Goal: Information Seeking & Learning: Check status

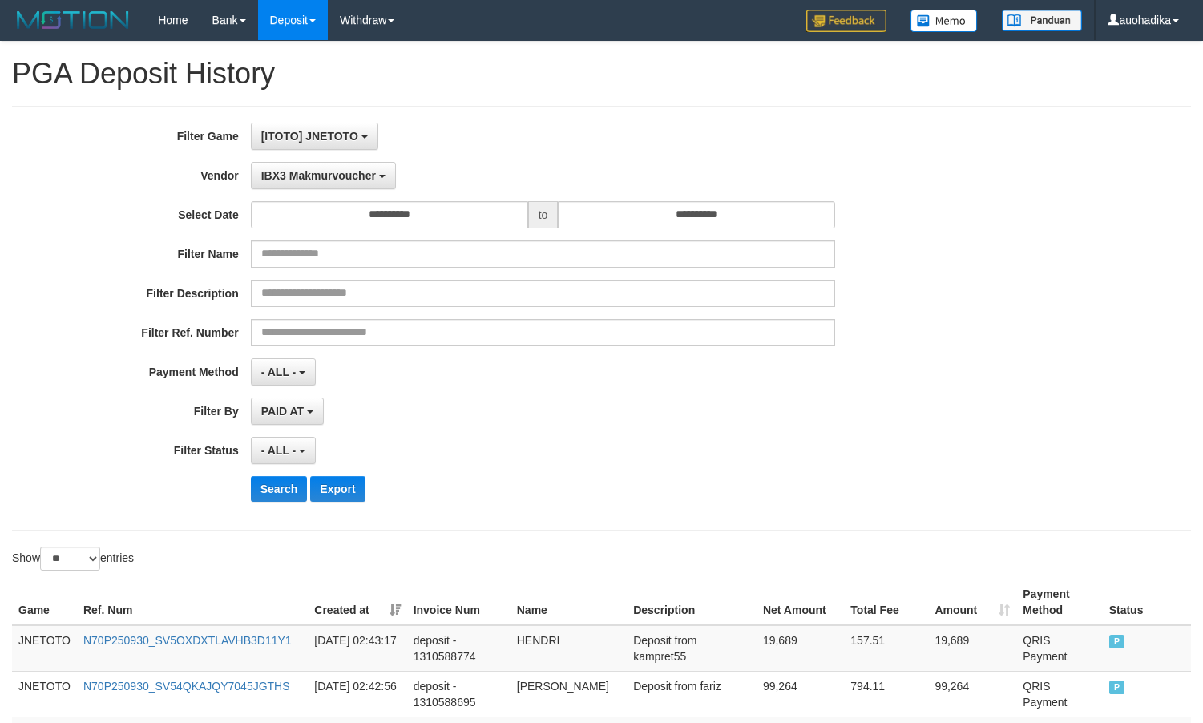
select select "**********"
select select "**"
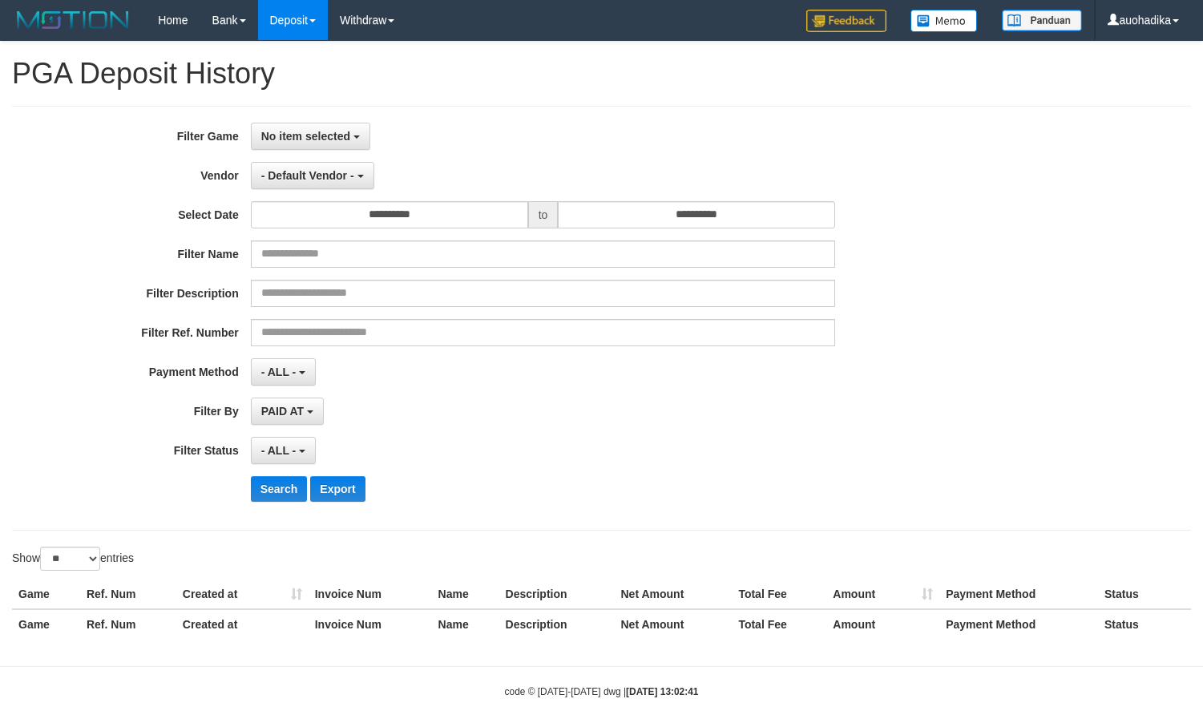
select select
select select "**"
click at [301, 134] on span "No item selected" at bounding box center [305, 136] width 89 height 13
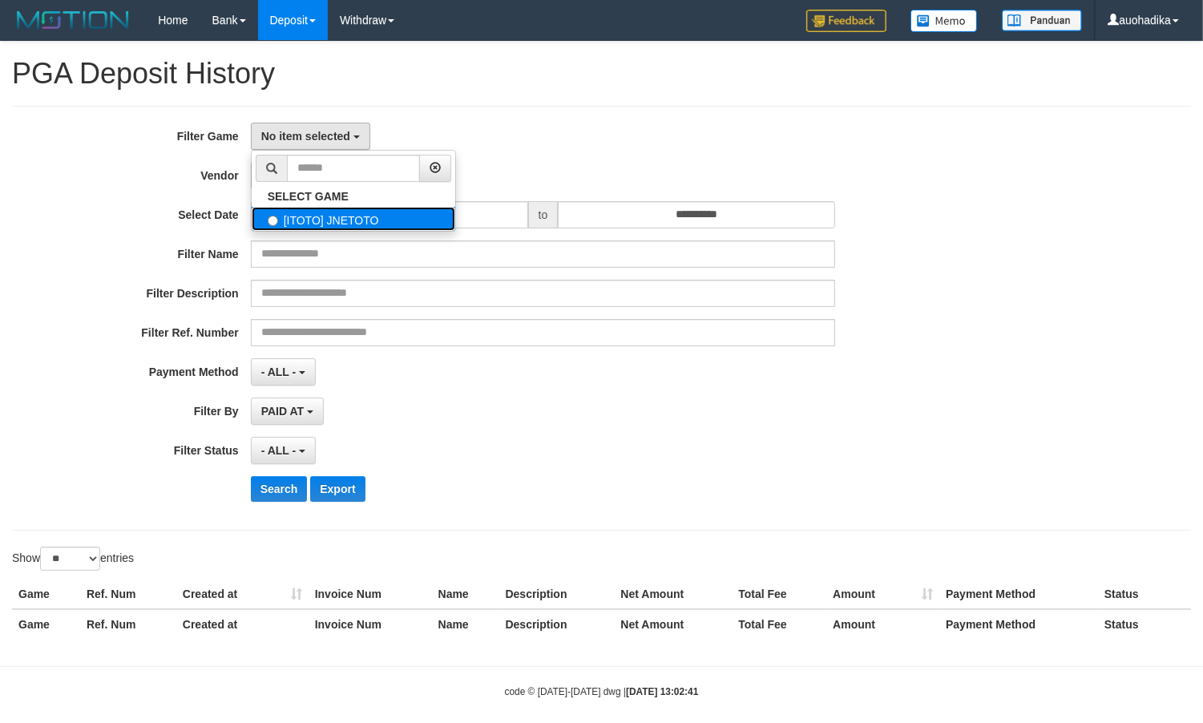
click at [314, 216] on label "[ITOTO] JNETOTO" at bounding box center [354, 219] width 204 height 24
select select "***"
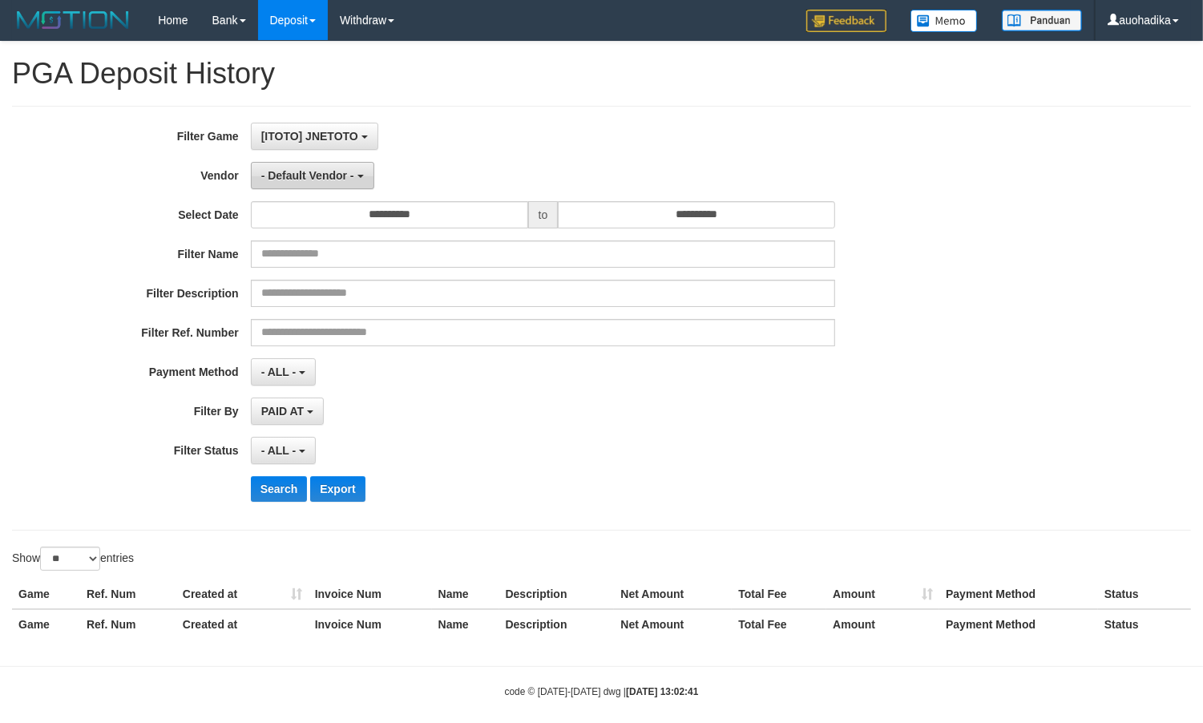
click at [307, 177] on span "- Default Vendor -" at bounding box center [307, 175] width 93 height 13
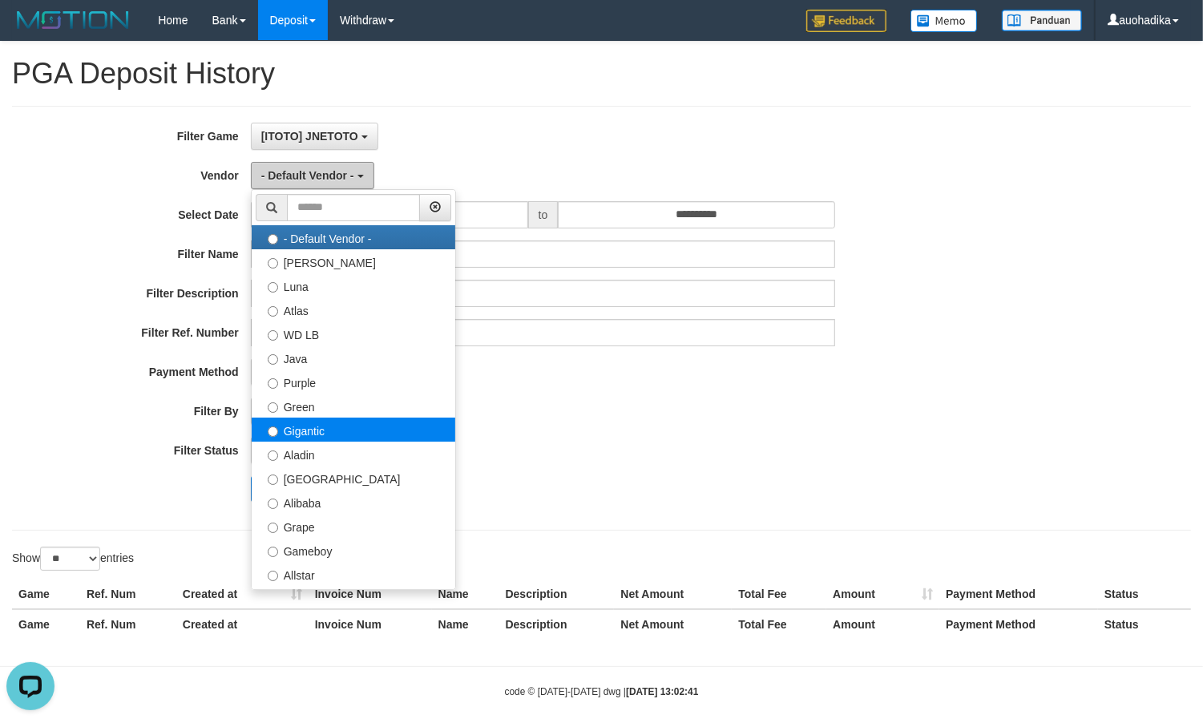
scroll to position [0, 0]
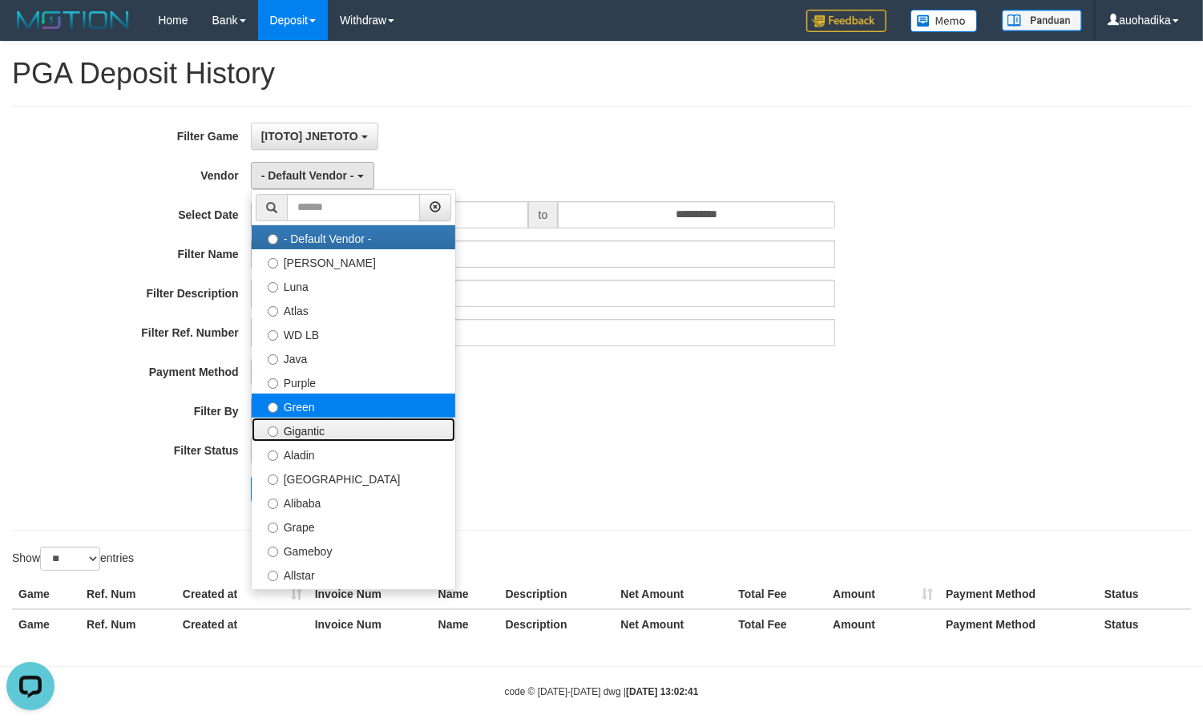
click at [321, 414] on ul "- Default Vendor - [PERSON_NAME] Atlas WD LB Java Purple Green Gigantic Aladin …" at bounding box center [353, 389] width 205 height 401
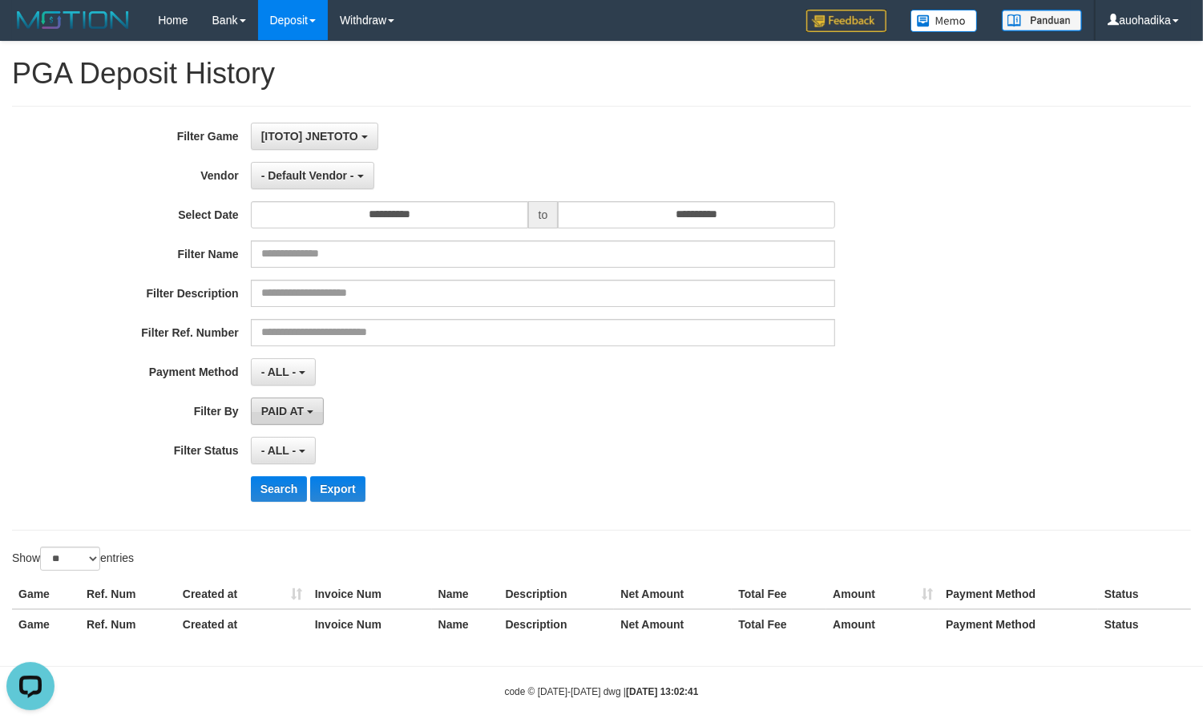
click at [321, 414] on button "PAID AT" at bounding box center [287, 411] width 73 height 27
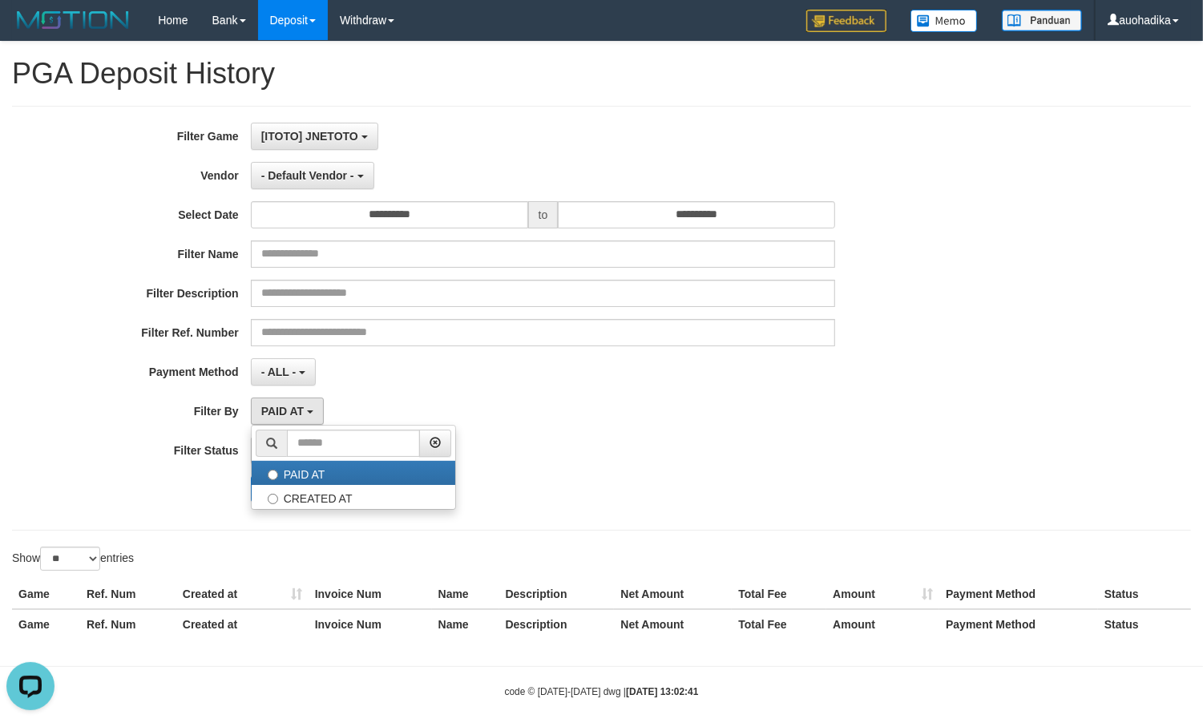
click at [381, 393] on div "**********" at bounding box center [501, 318] width 1003 height 391
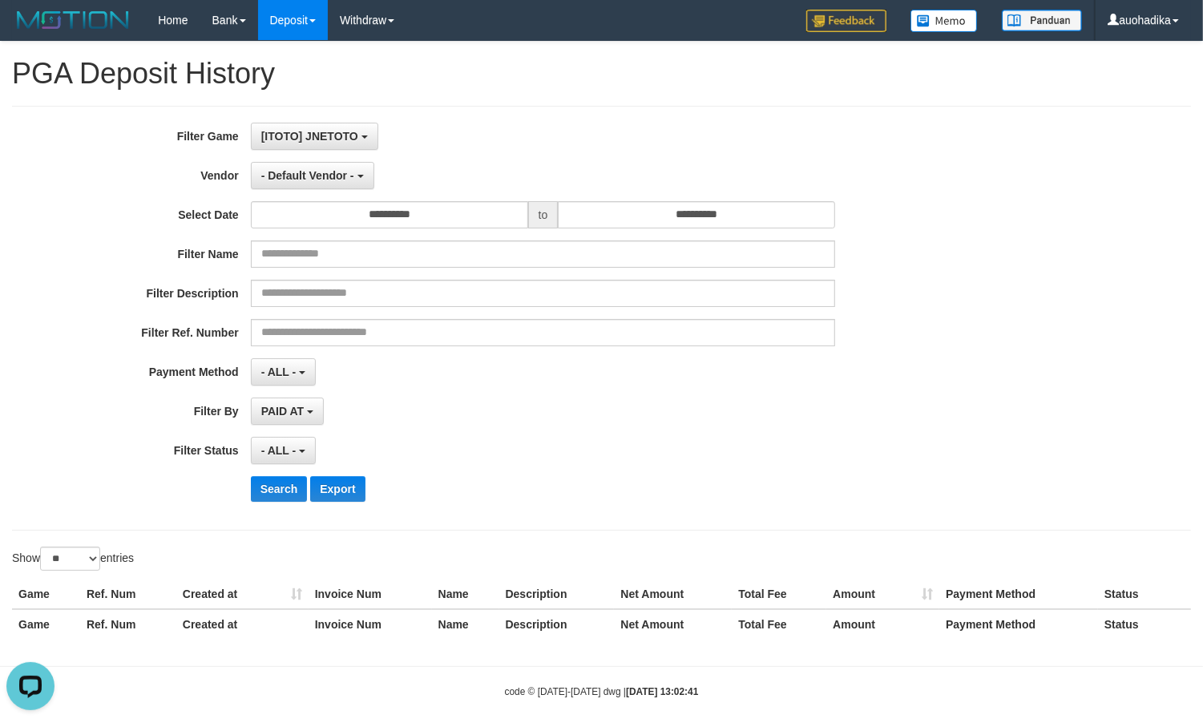
click at [338, 193] on div "**********" at bounding box center [501, 318] width 1003 height 391
click at [341, 181] on span "- Default Vendor -" at bounding box center [307, 175] width 93 height 13
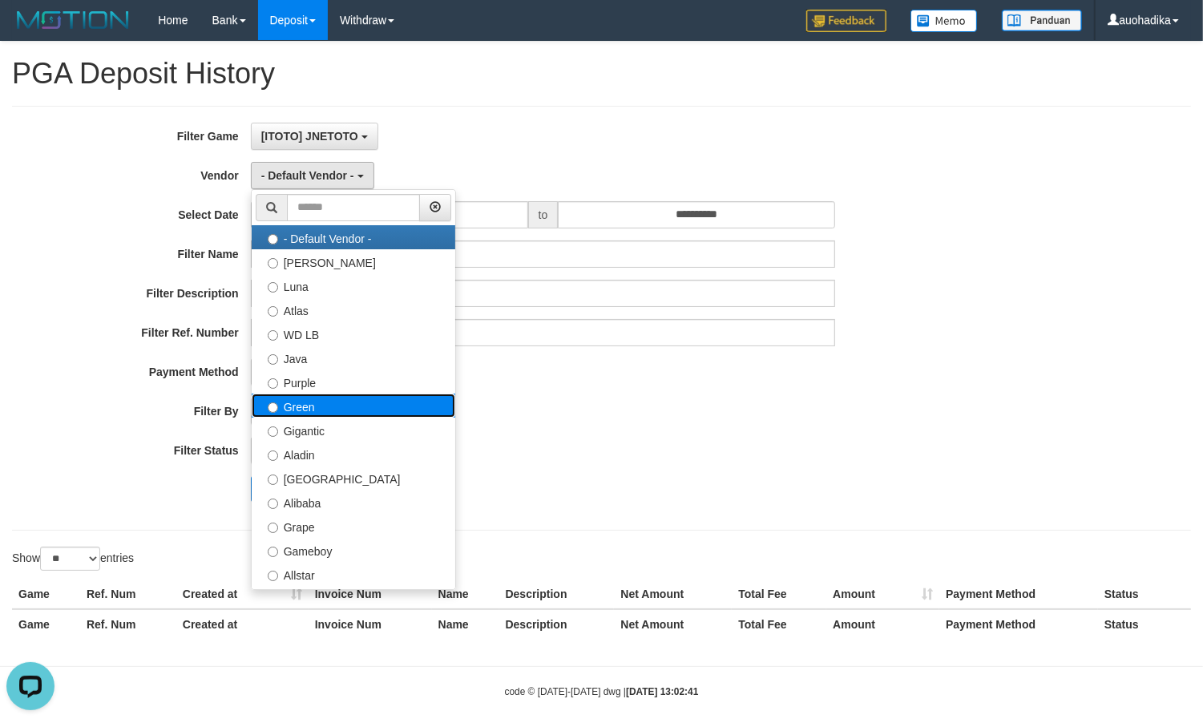
click at [322, 402] on label "Green" at bounding box center [354, 406] width 204 height 24
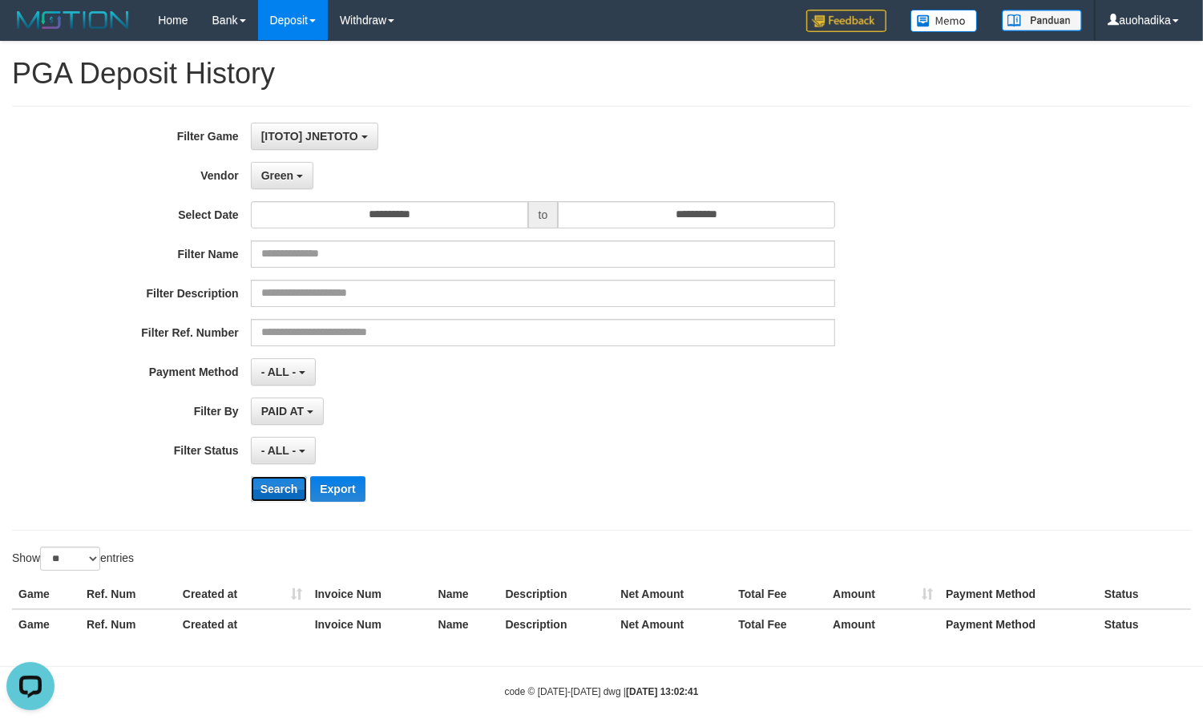
click at [261, 489] on button "Search" at bounding box center [279, 489] width 57 height 26
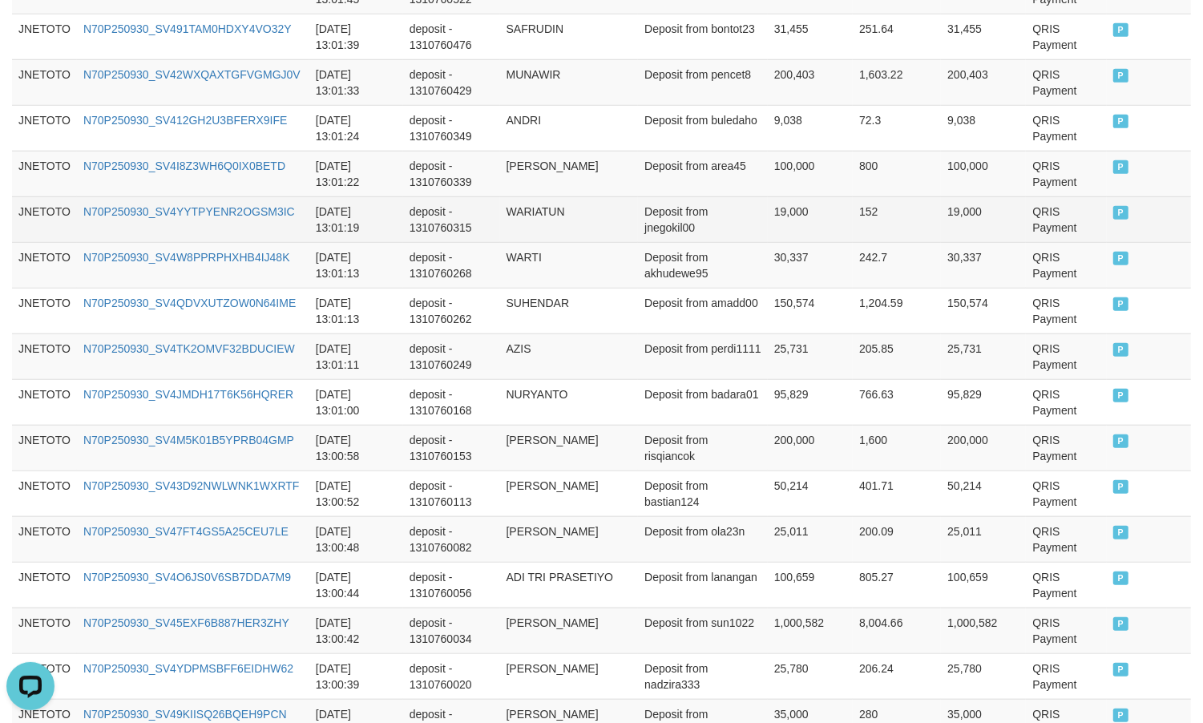
scroll to position [1225, 0]
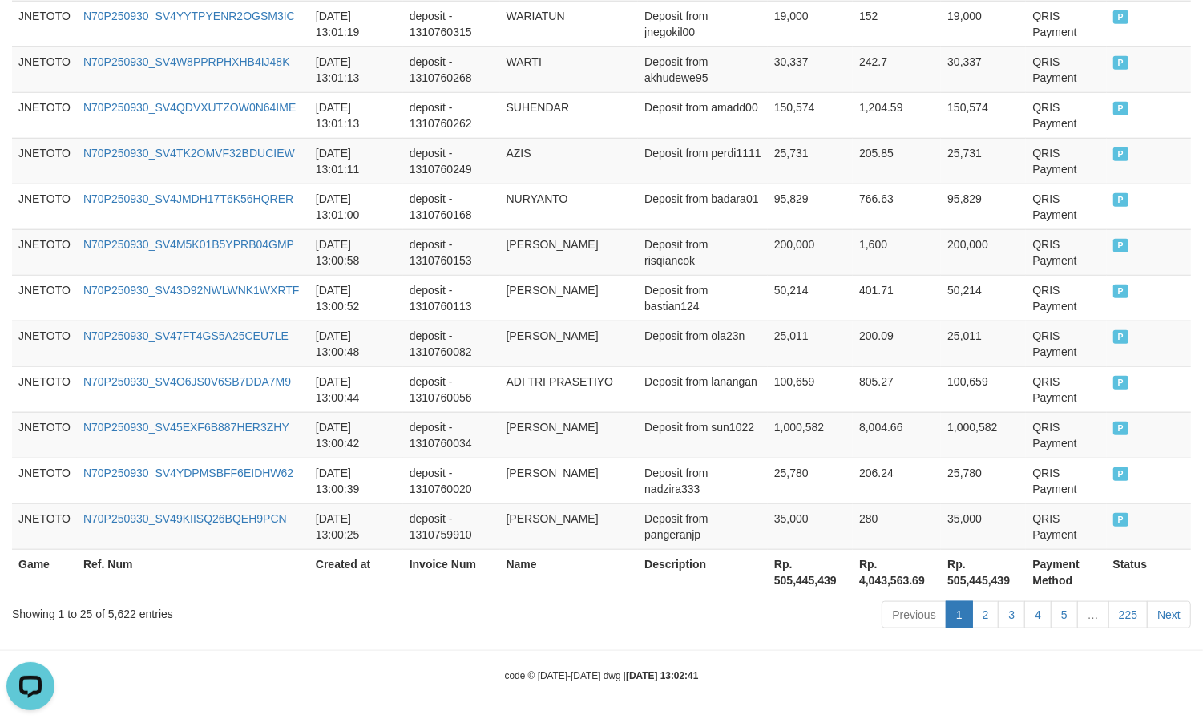
click at [116, 610] on div "Showing 1 to 25 of 5,622 entries" at bounding box center [250, 611] width 477 height 22
click at [118, 609] on div "Showing 1 to 25 of 5,622 entries" at bounding box center [250, 611] width 477 height 22
copy div "5,622"
click at [876, 610] on div "Previous 1 2 3 4 5 … 225 Next" at bounding box center [852, 617] width 678 height 34
click at [823, 586] on th "Rp. 505,445,439" at bounding box center [810, 572] width 85 height 46
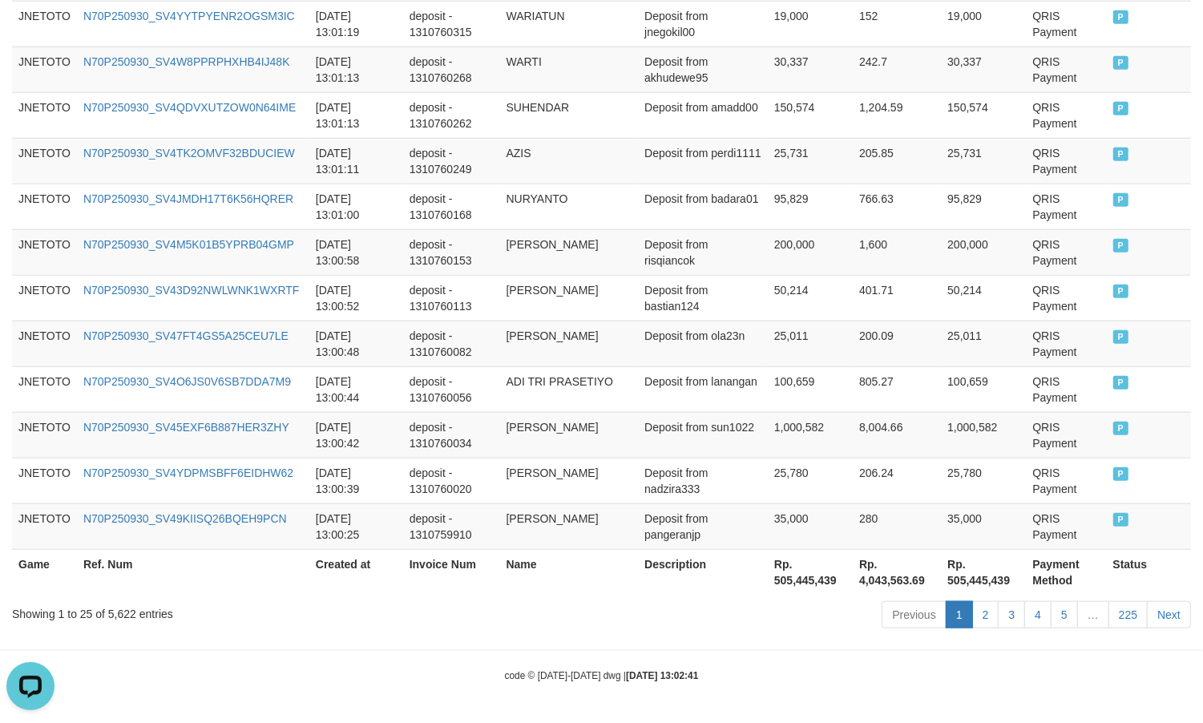
click at [806, 578] on th "Rp. 505,445,439" at bounding box center [810, 572] width 85 height 46
copy th "505,445,439"
click at [846, 673] on div "code © [DATE]-[DATE] dwg | [DATE] 13:02:41" at bounding box center [601, 675] width 1203 height 16
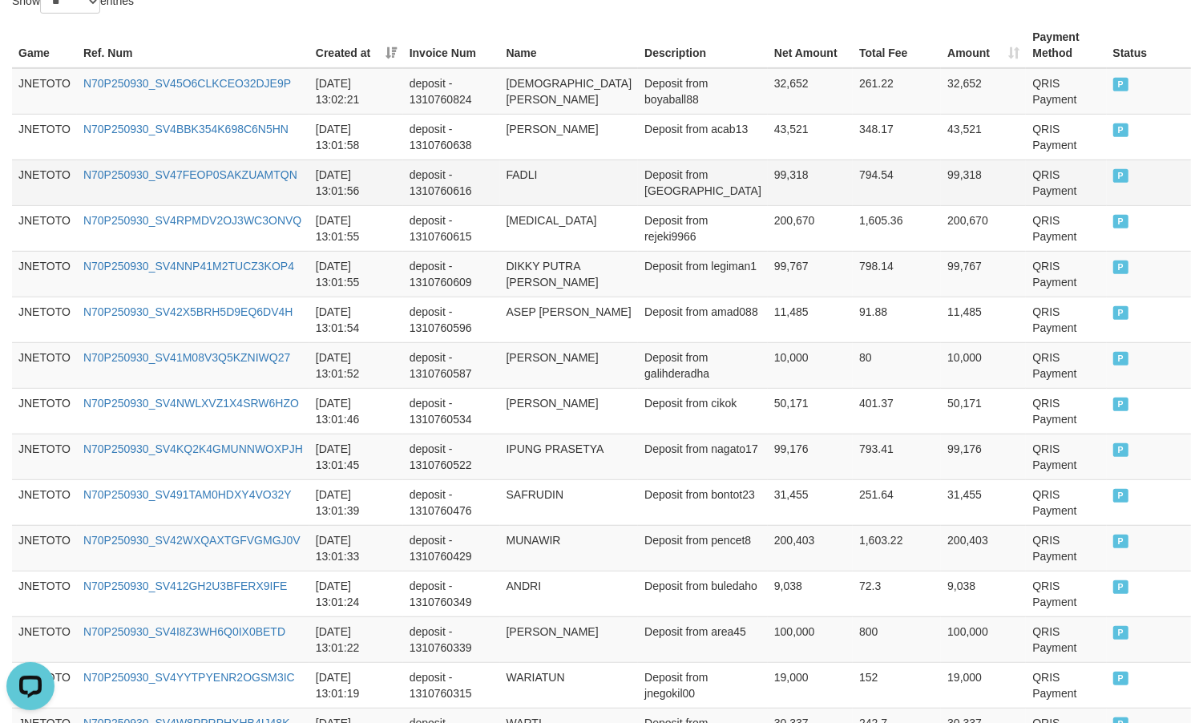
scroll to position [0, 0]
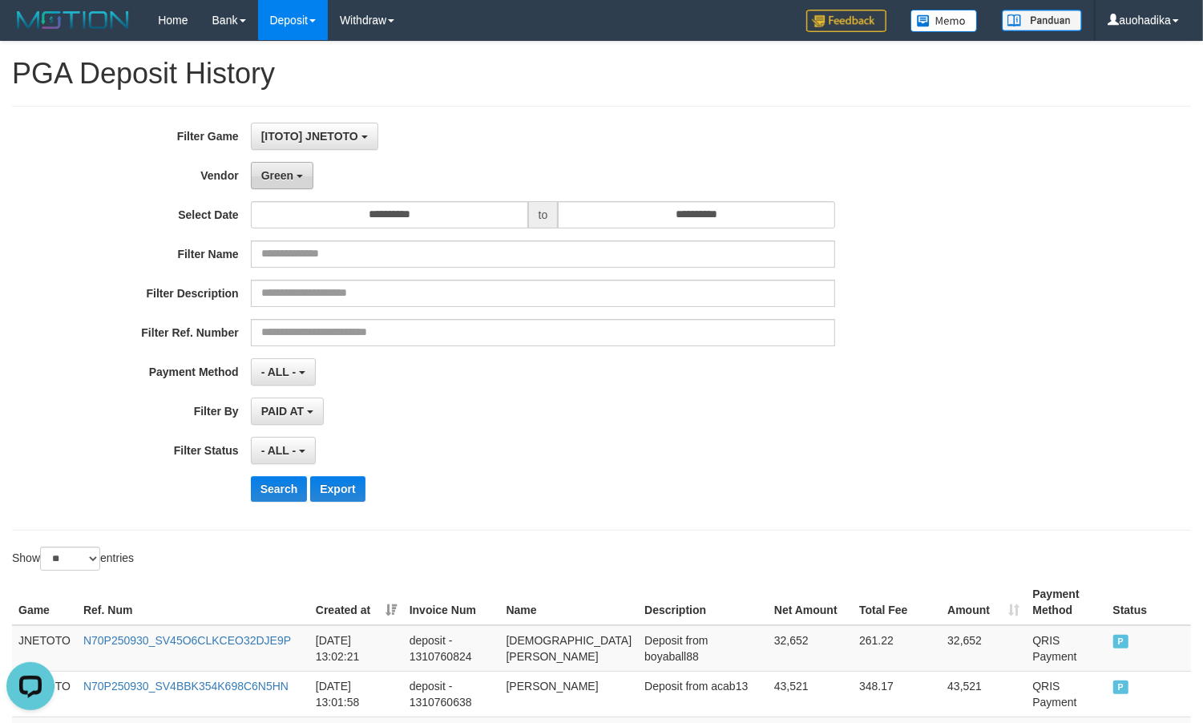
click at [291, 178] on span "Green" at bounding box center [277, 175] width 32 height 13
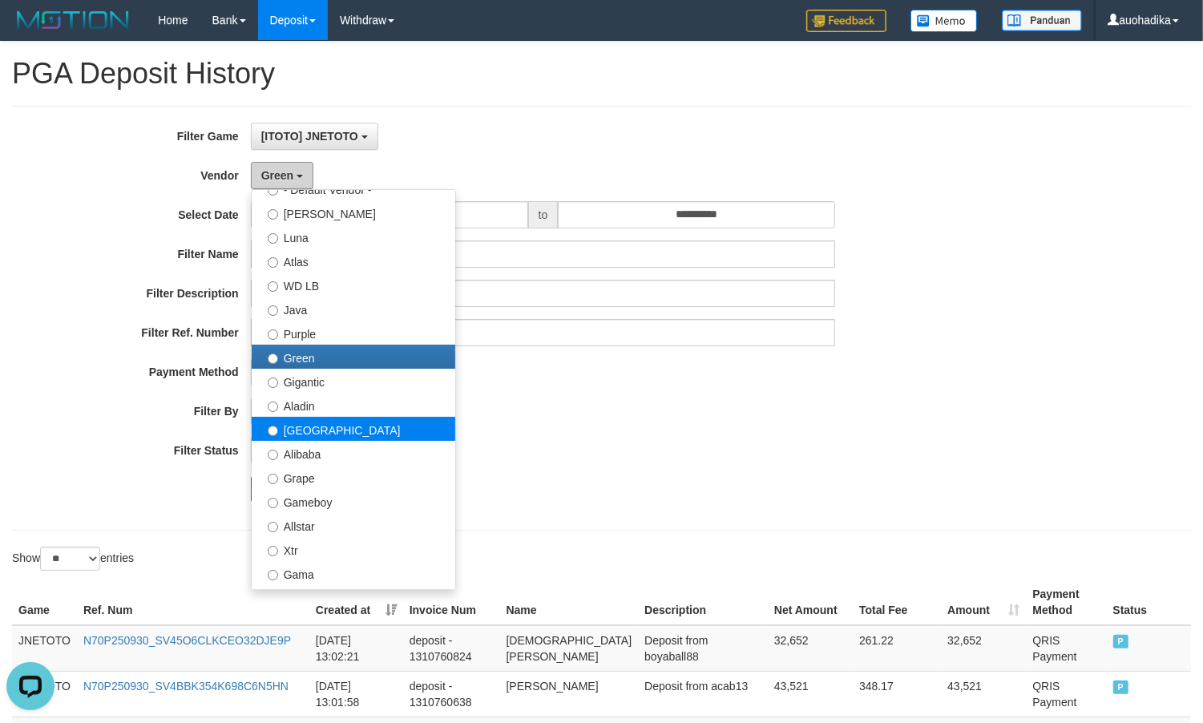
scroll to position [133, 0]
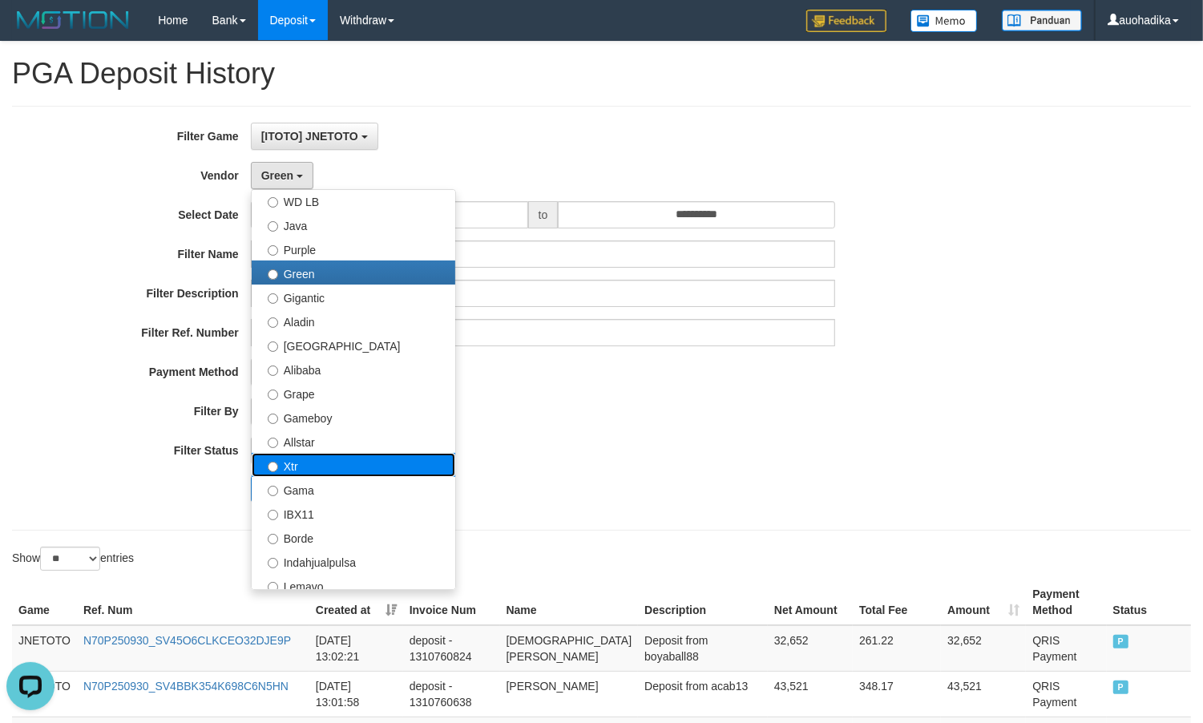
click at [333, 466] on label "Xtr" at bounding box center [354, 465] width 204 height 24
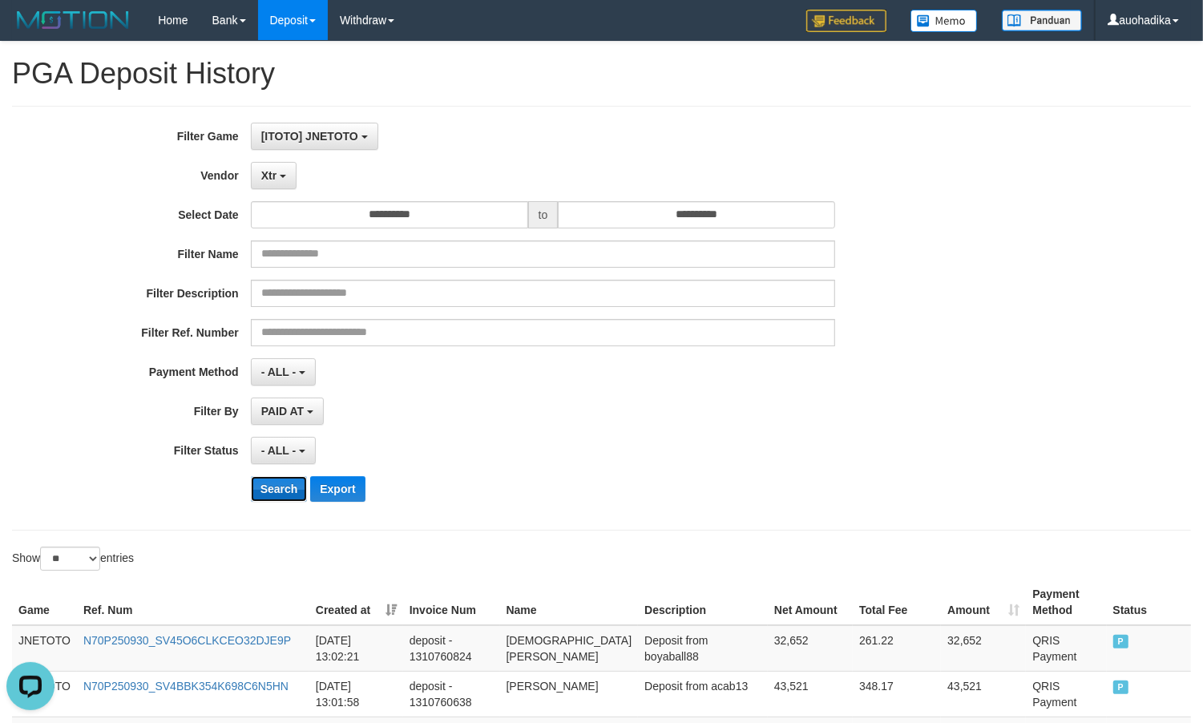
click at [293, 501] on button "Search" at bounding box center [279, 489] width 57 height 26
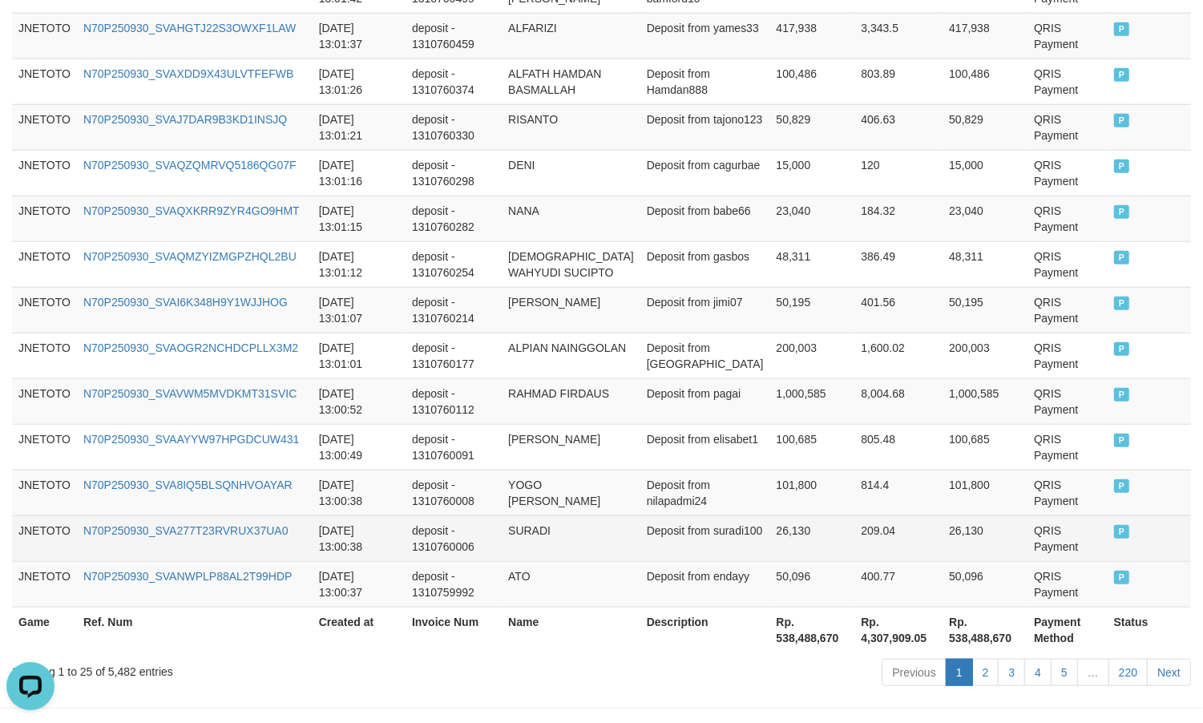
scroll to position [1225, 0]
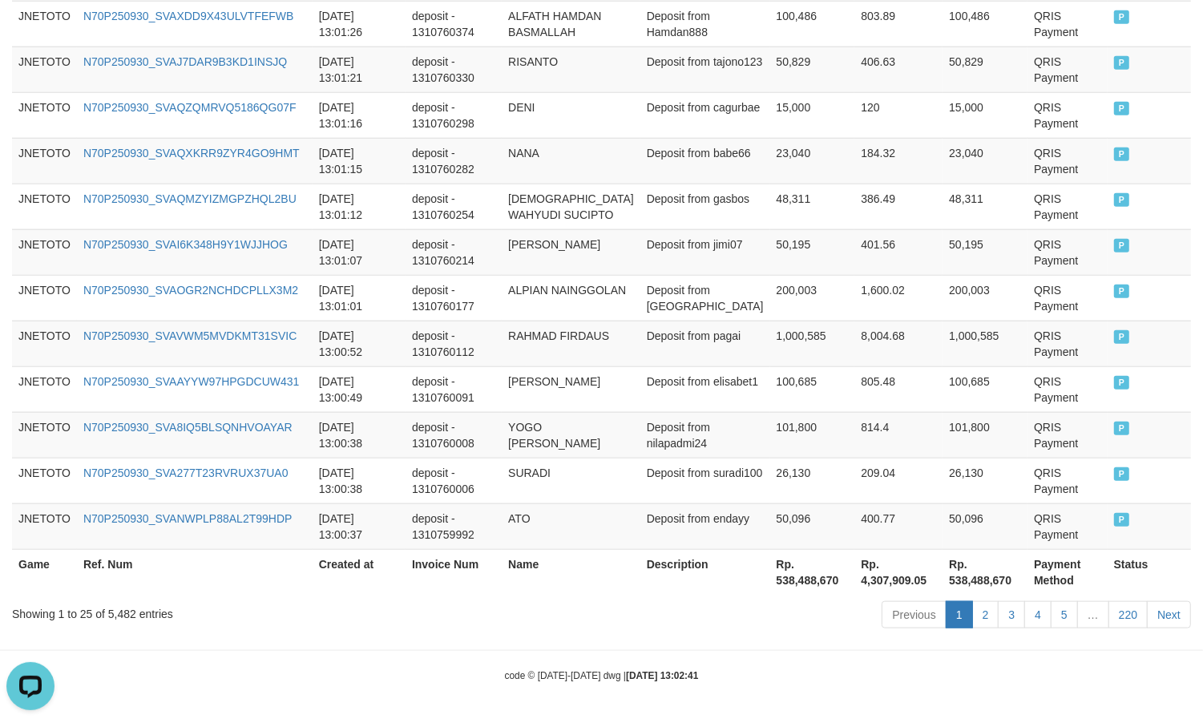
click at [126, 610] on div "Showing 1 to 25 of 5,482 entries" at bounding box center [250, 611] width 477 height 22
copy div "5,482"
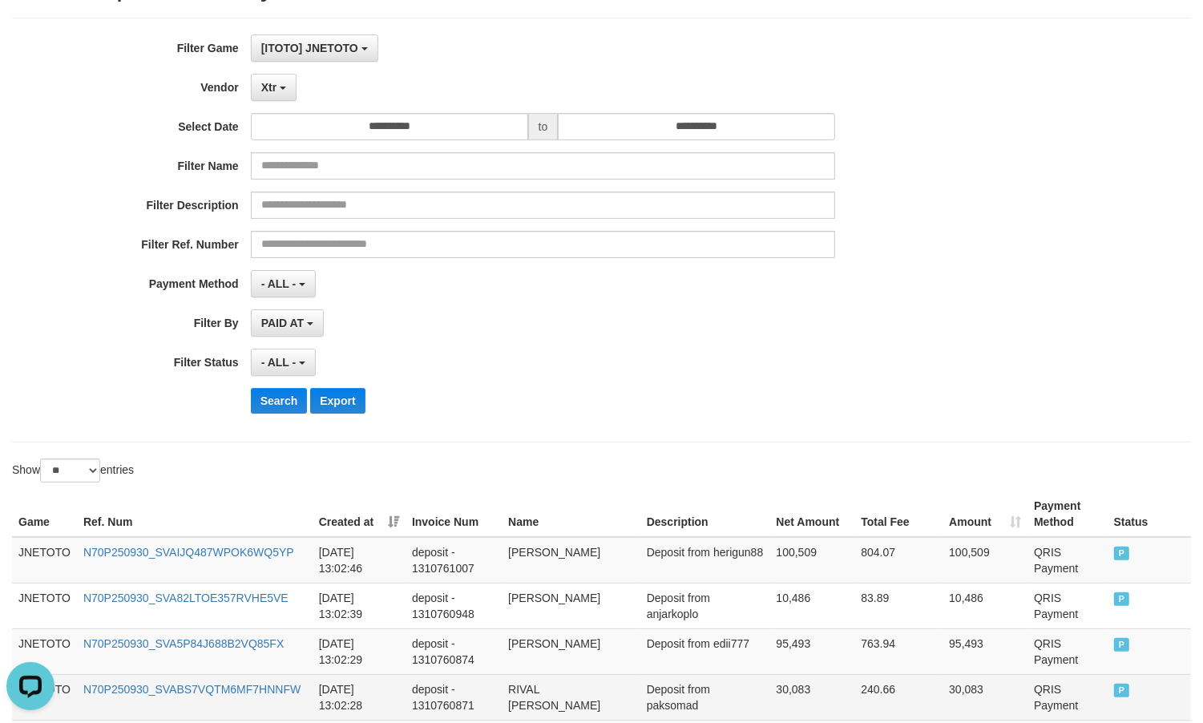
scroll to position [0, 0]
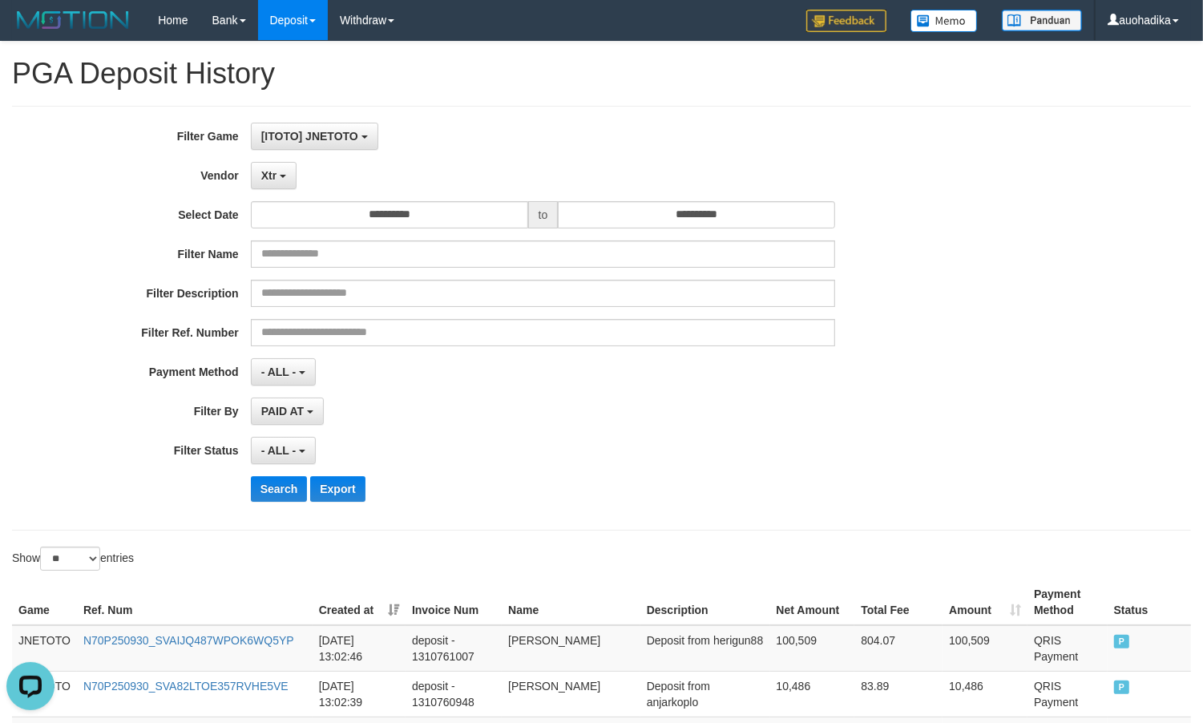
click at [923, 106] on hr at bounding box center [601, 106] width 1179 height 1
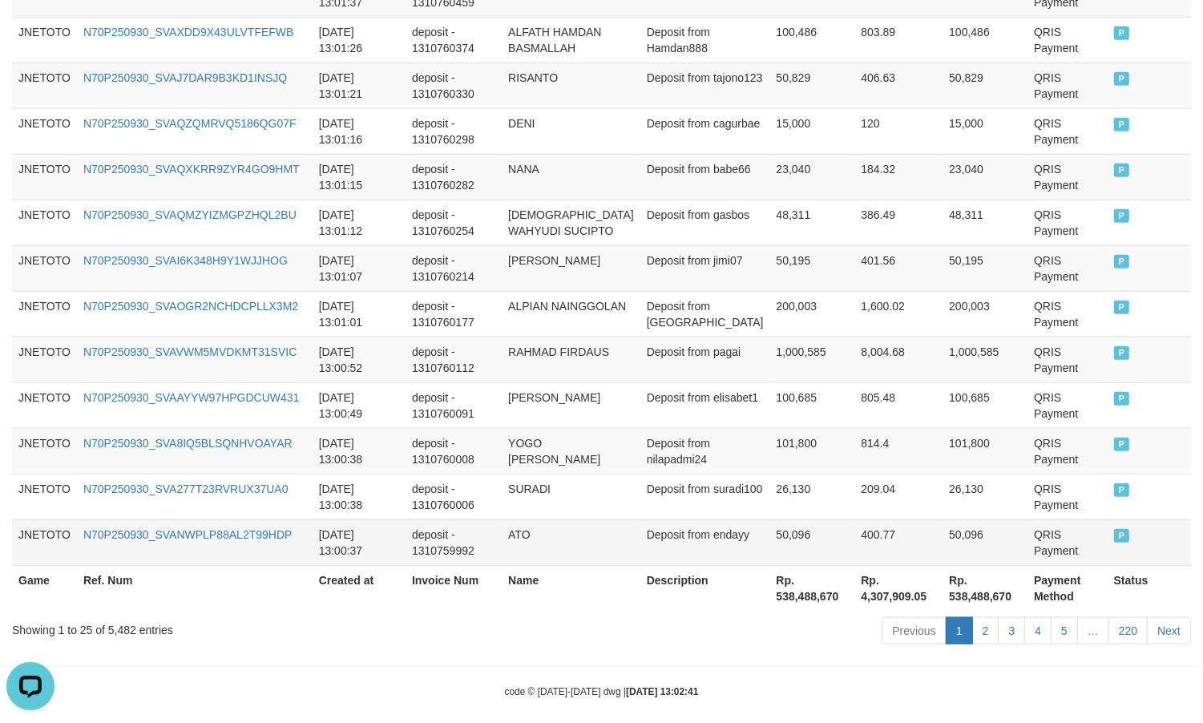
scroll to position [1225, 0]
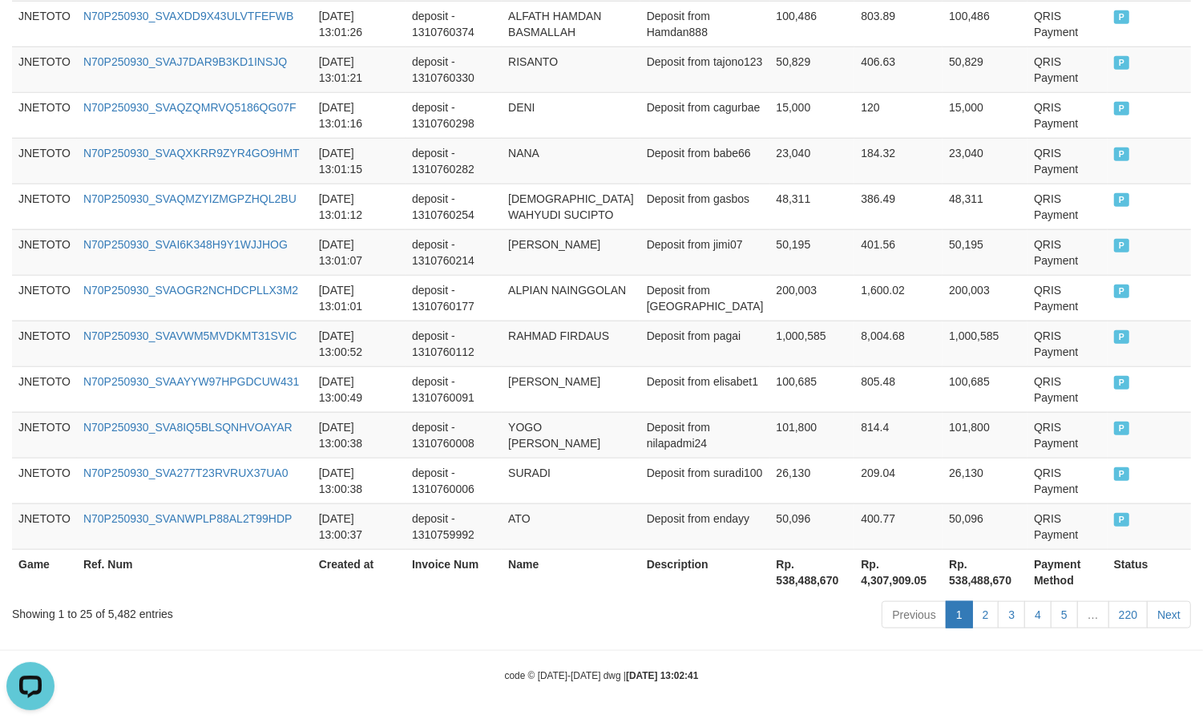
click at [789, 583] on th "Rp. 538,488,670" at bounding box center [812, 572] width 85 height 46
copy th "538,488,670"
click at [888, 676] on div "code © [DATE]-[DATE] dwg | [DATE] 13:02:41" at bounding box center [601, 675] width 1203 height 16
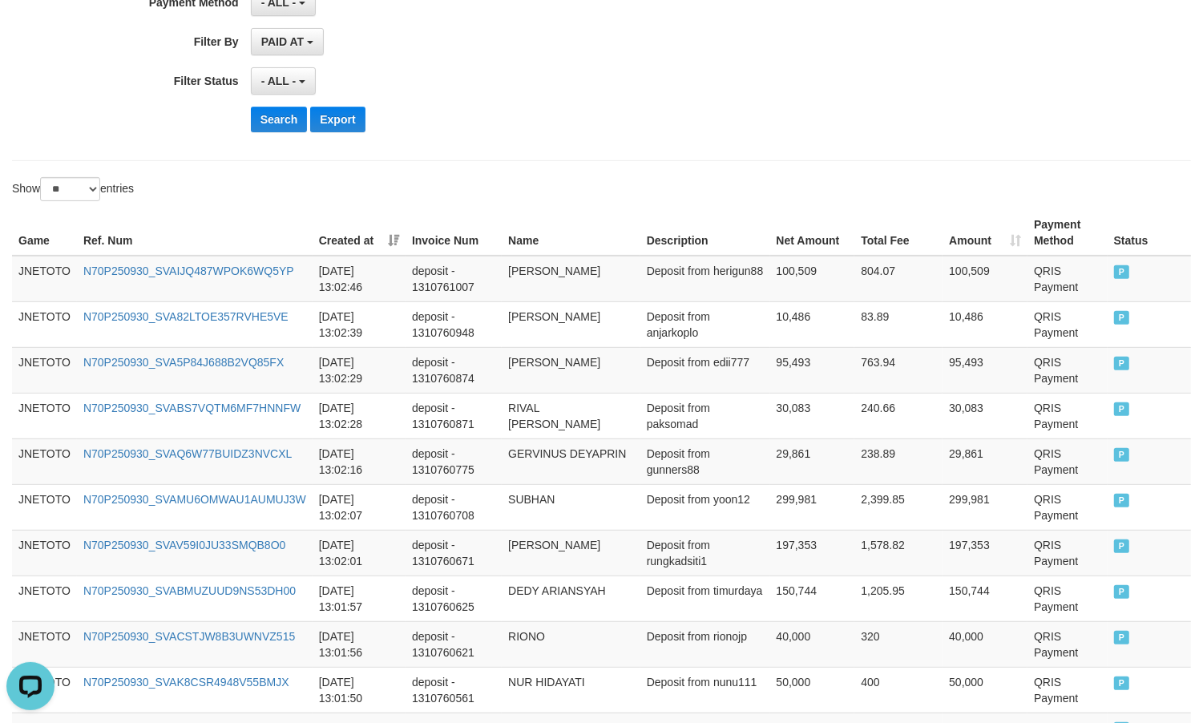
scroll to position [0, 0]
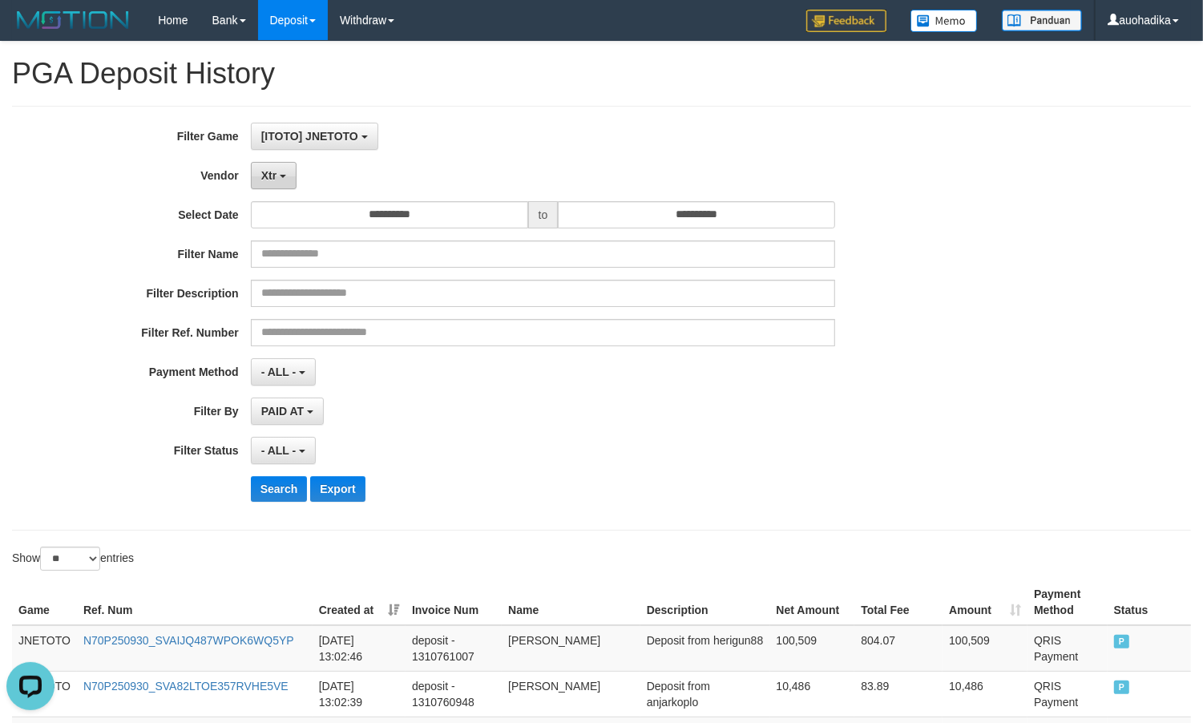
click at [269, 171] on span "Xtr" at bounding box center [268, 175] width 15 height 13
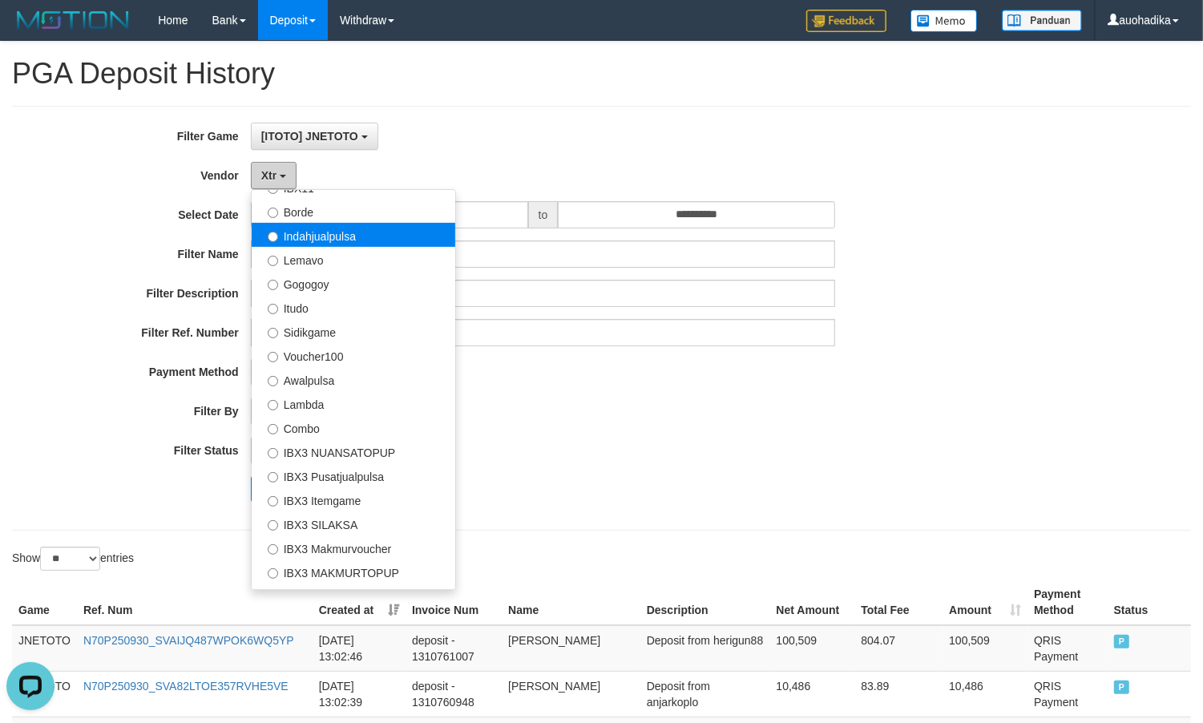
scroll to position [534, 0]
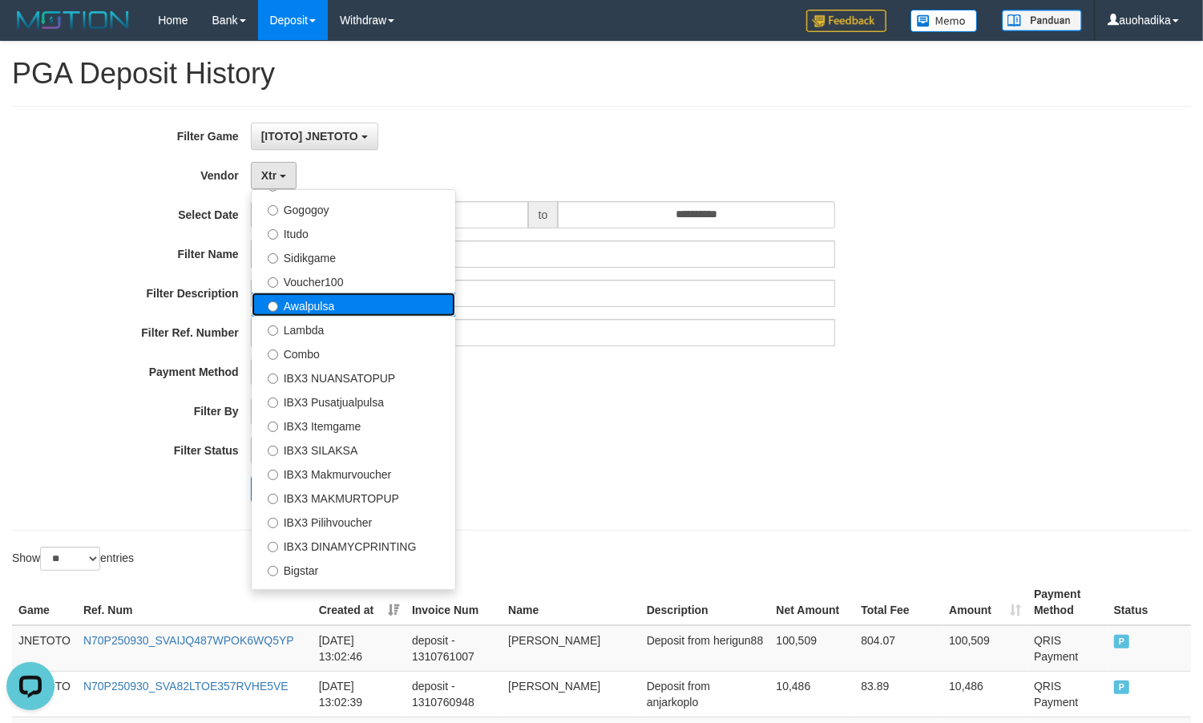
click at [337, 299] on label "Awalpulsa" at bounding box center [354, 305] width 204 height 24
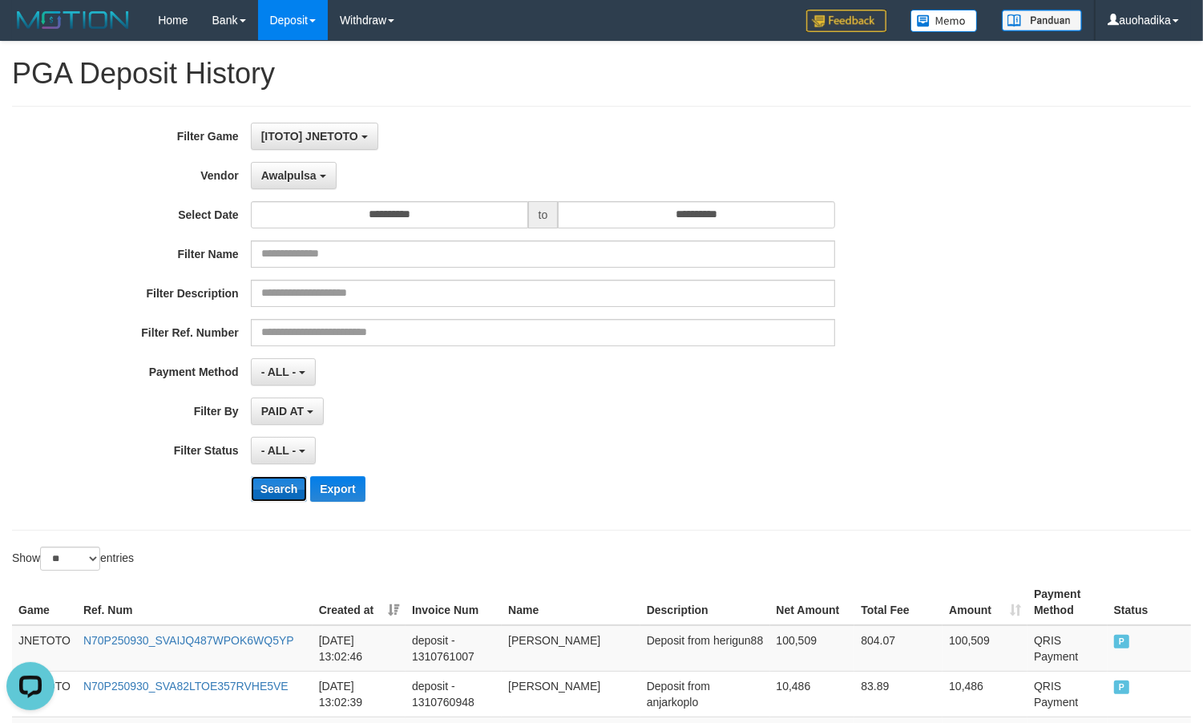
click at [285, 479] on button "Search" at bounding box center [279, 489] width 57 height 26
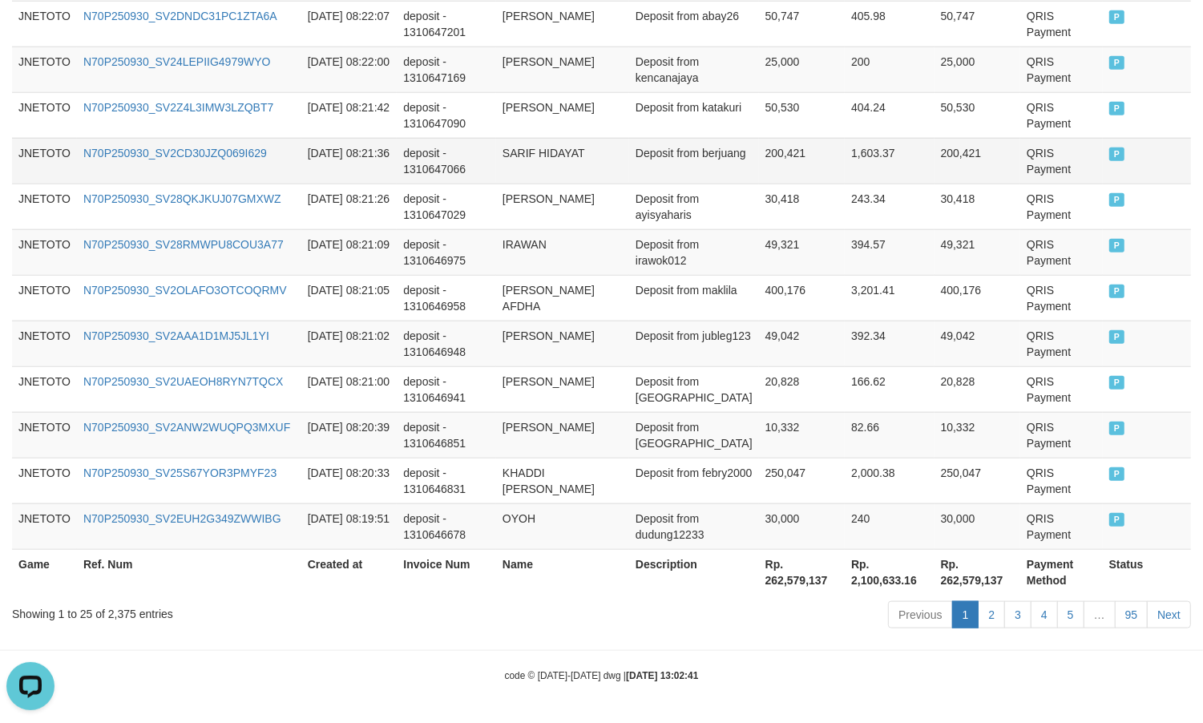
scroll to position [1225, 0]
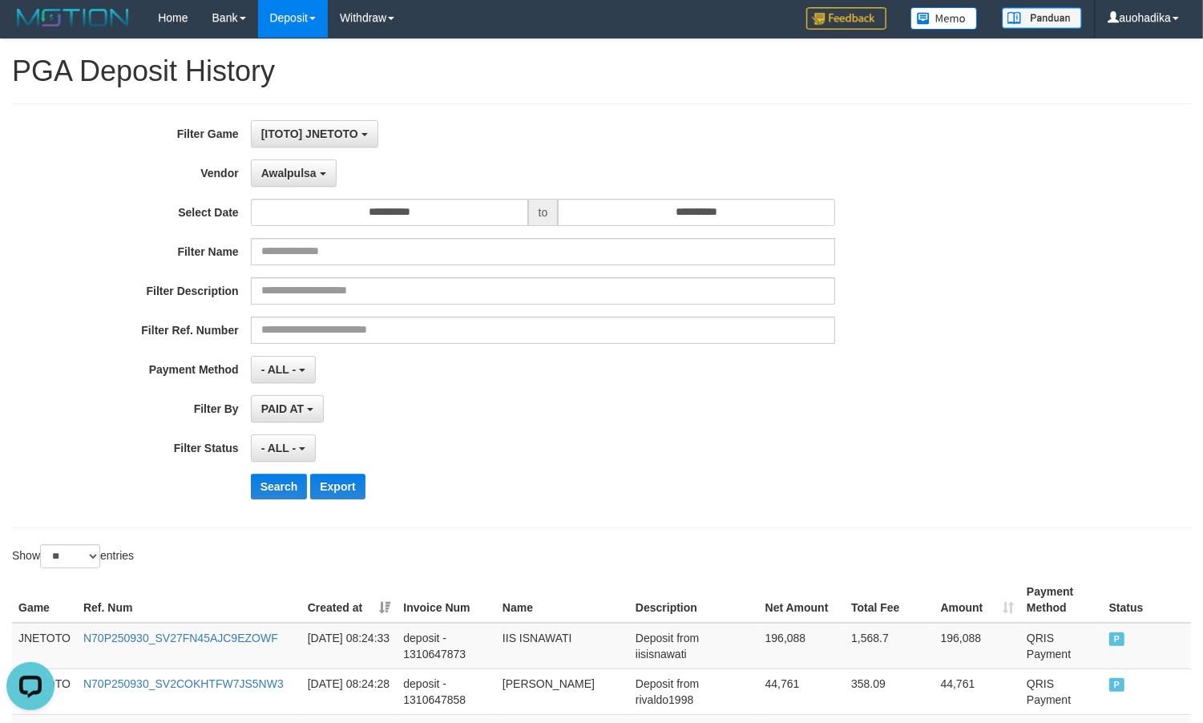
scroll to position [0, 0]
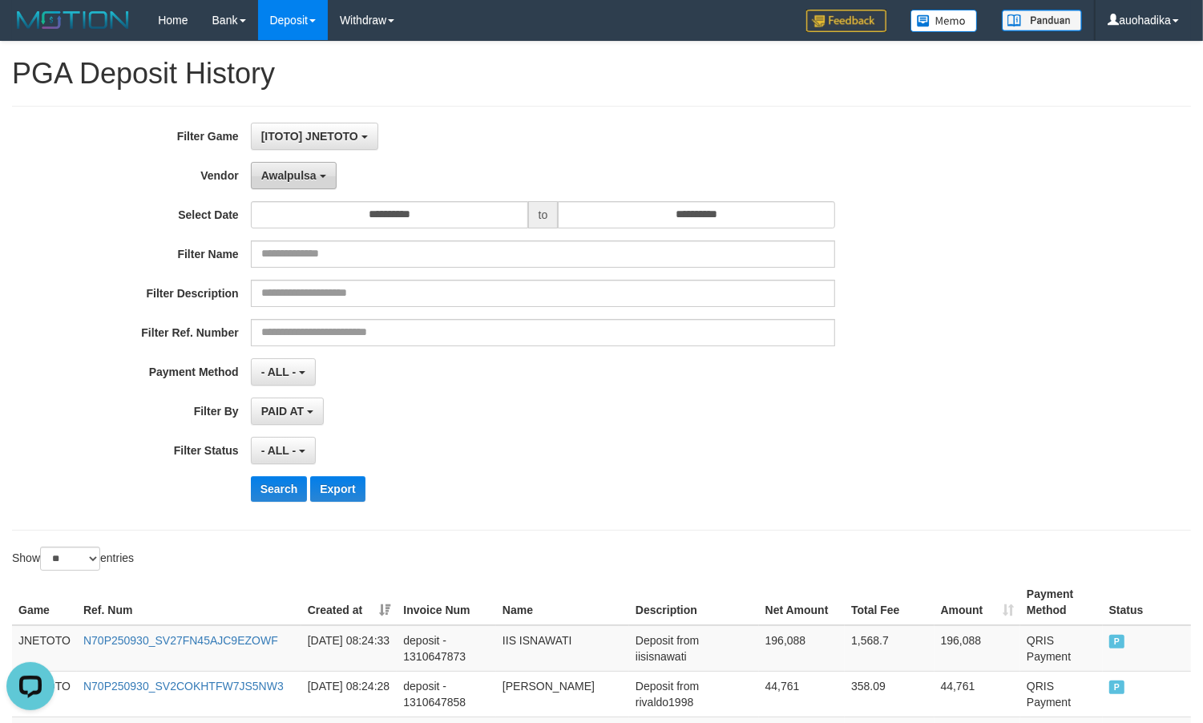
click at [261, 171] on span "Awalpulsa" at bounding box center [288, 175] width 55 height 13
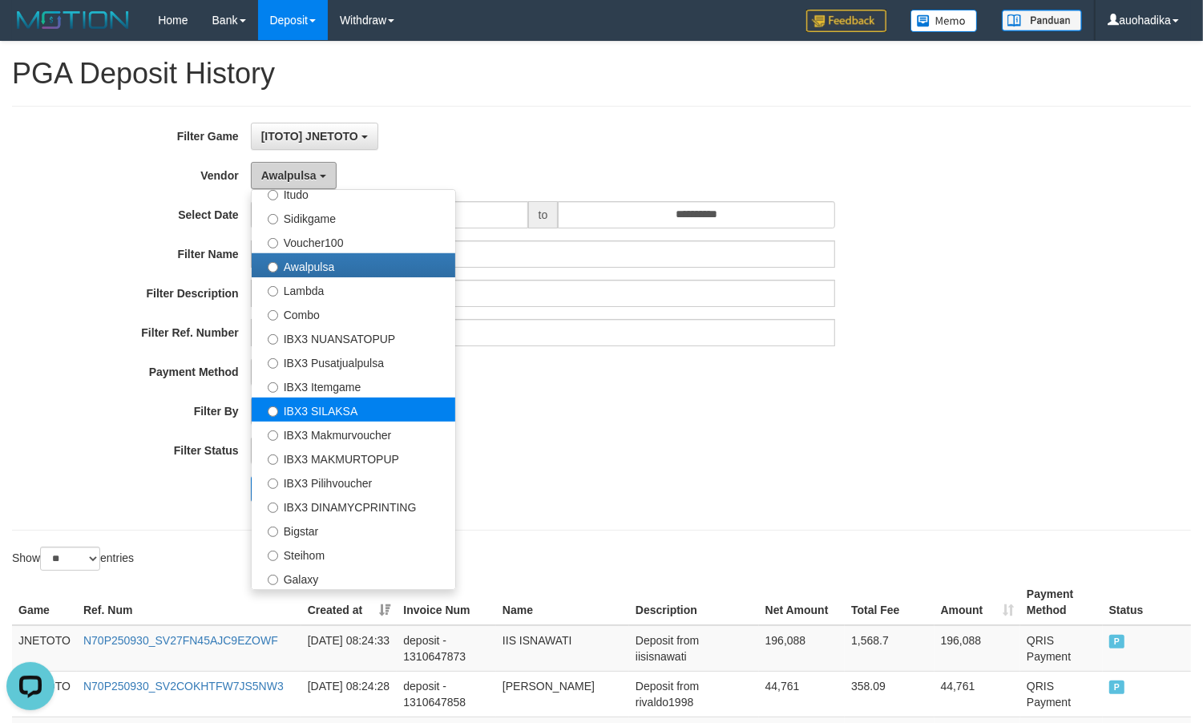
scroll to position [574, 0]
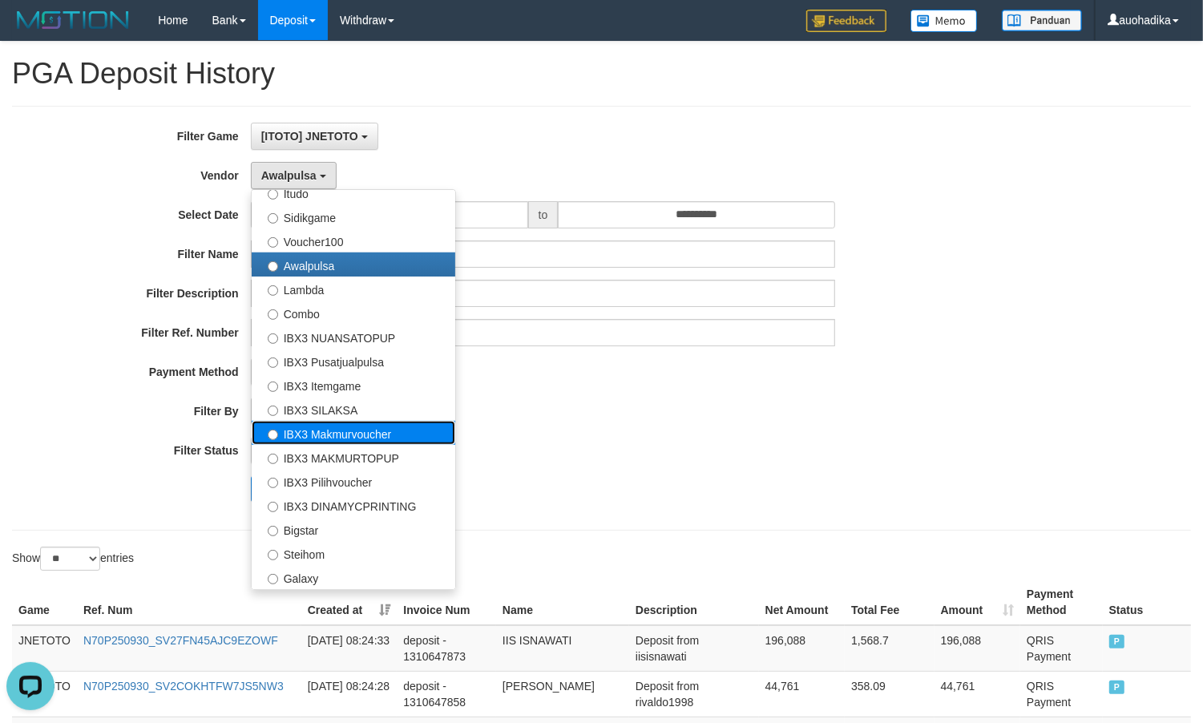
click at [351, 435] on label "IBX3 Makmurvoucher" at bounding box center [354, 433] width 204 height 24
select select "**********"
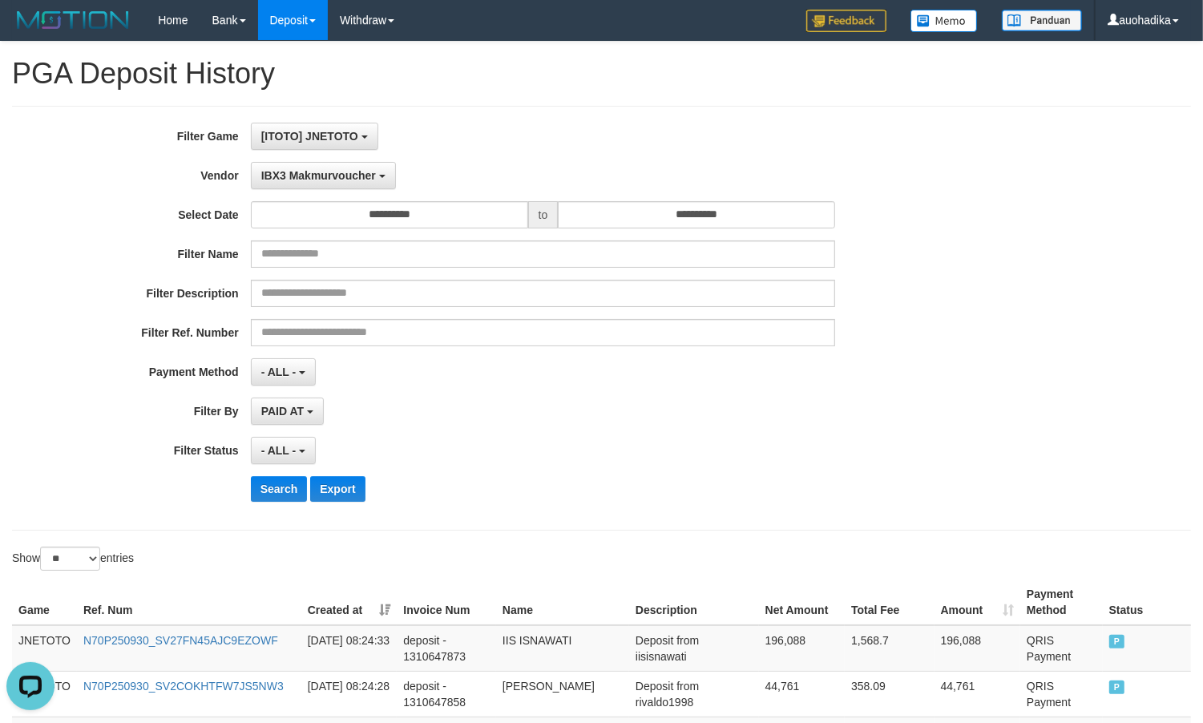
click at [277, 506] on div "**********" at bounding box center [501, 318] width 1003 height 391
click at [277, 505] on div "**********" at bounding box center [501, 318] width 1003 height 391
click at [277, 491] on button "Search" at bounding box center [279, 489] width 57 height 26
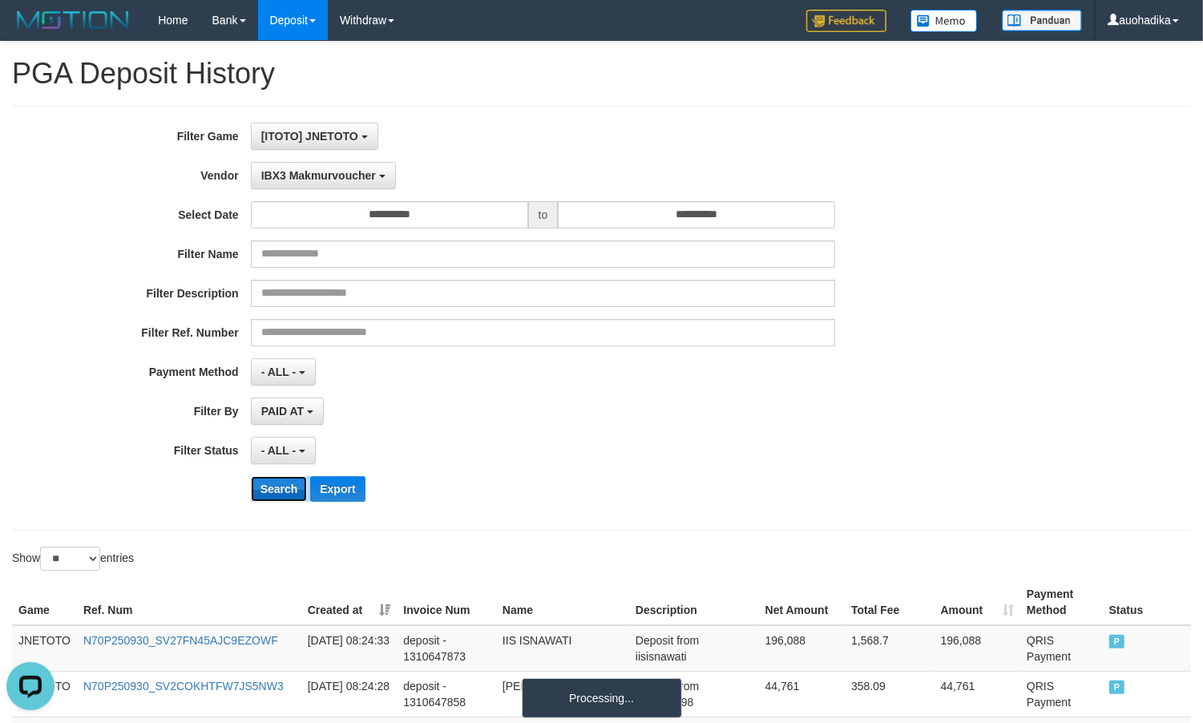
click at [277, 491] on button "Search" at bounding box center [279, 489] width 57 height 26
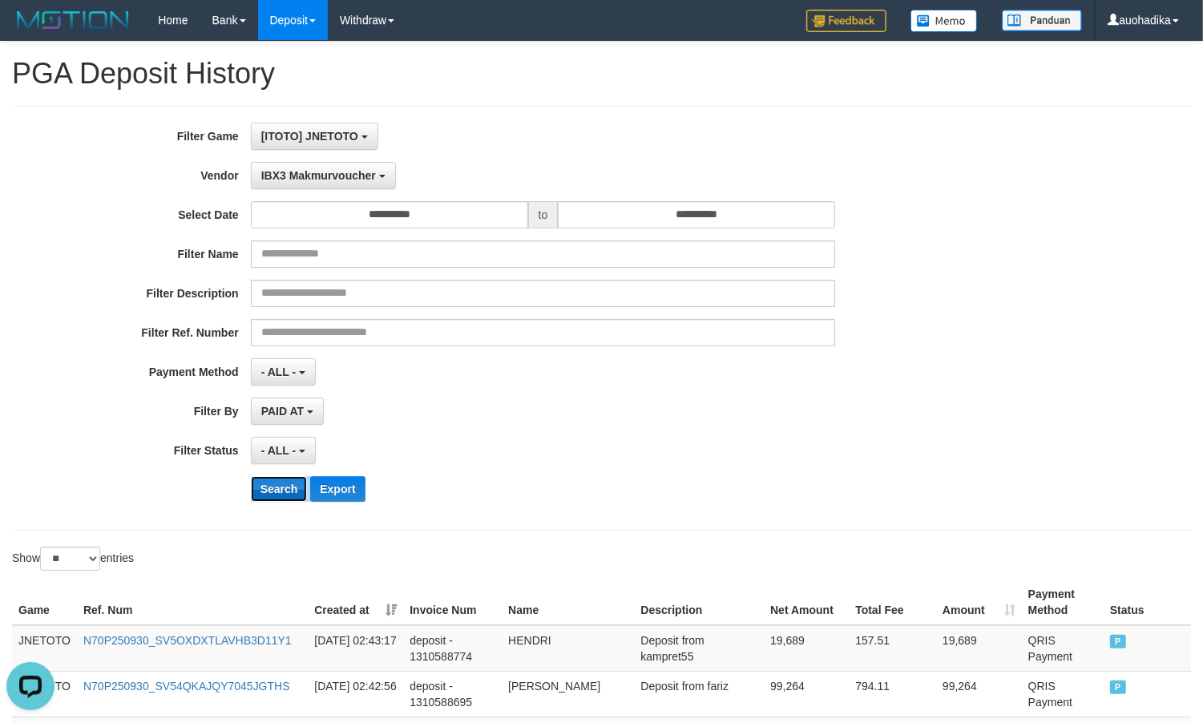
click at [277, 491] on button "Search" at bounding box center [279, 489] width 57 height 26
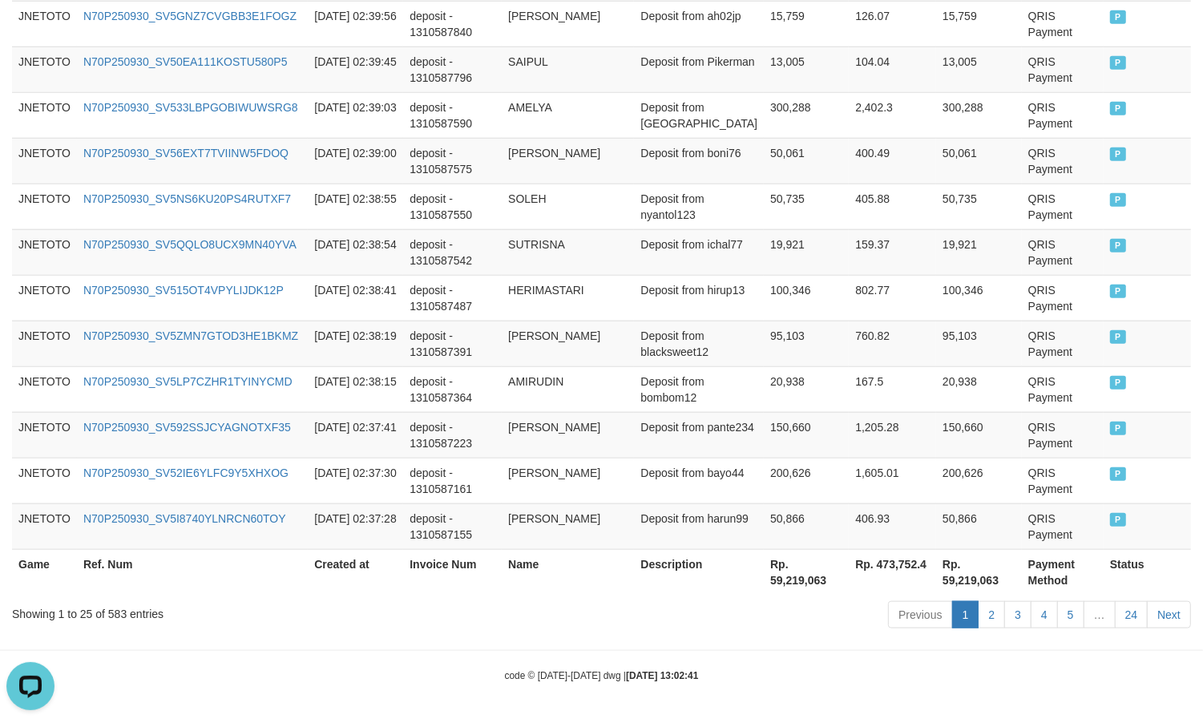
scroll to position [1225, 0]
drag, startPoint x: 215, startPoint y: 667, endPoint x: 494, endPoint y: 563, distance: 297.5
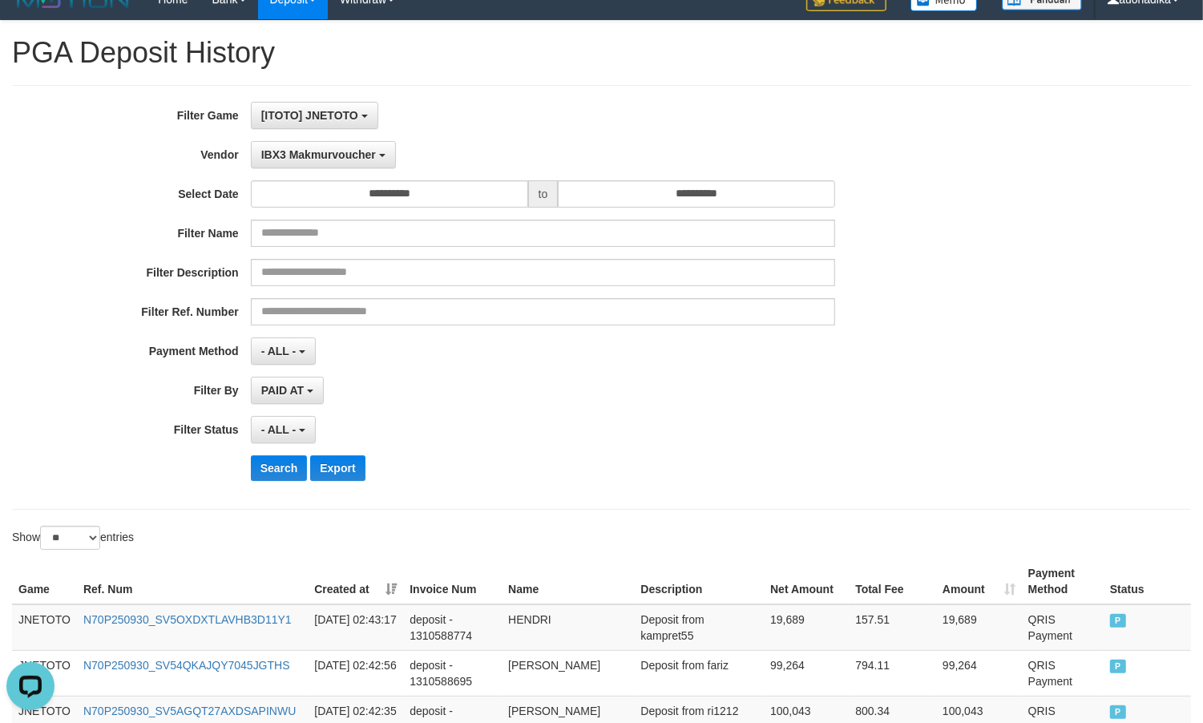
scroll to position [0, 0]
